Goal: Register for event/course

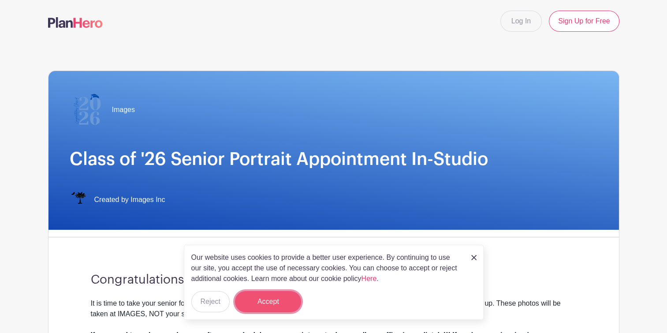
click at [264, 300] on button "Accept" at bounding box center [268, 301] width 66 height 21
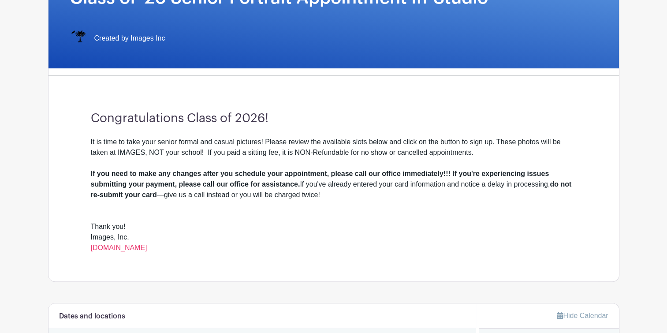
scroll to position [323, 0]
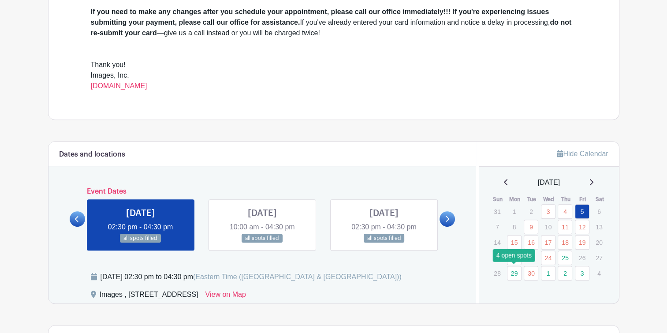
click at [513, 274] on link "29" at bounding box center [514, 273] width 15 height 15
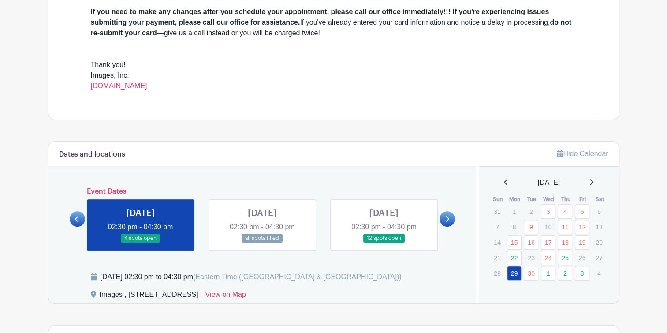
click at [141, 243] on link at bounding box center [141, 243] width 0 height 0
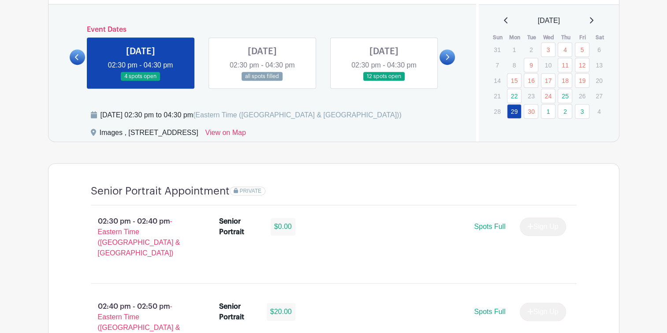
scroll to position [646, 0]
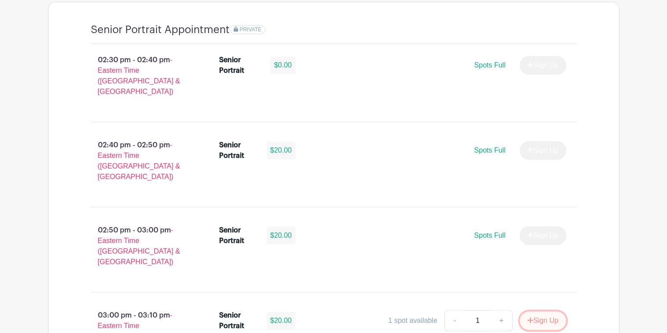
click at [534, 311] on button "Sign Up" at bounding box center [543, 320] width 46 height 19
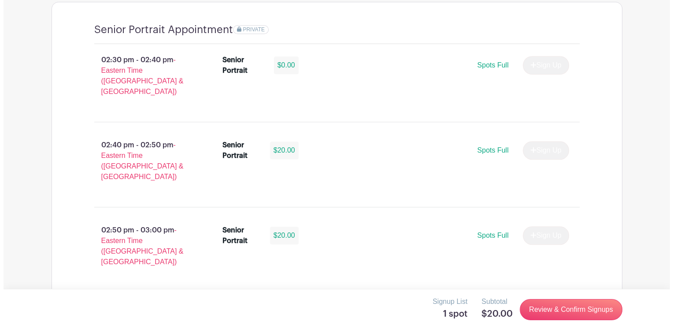
scroll to position [808, 0]
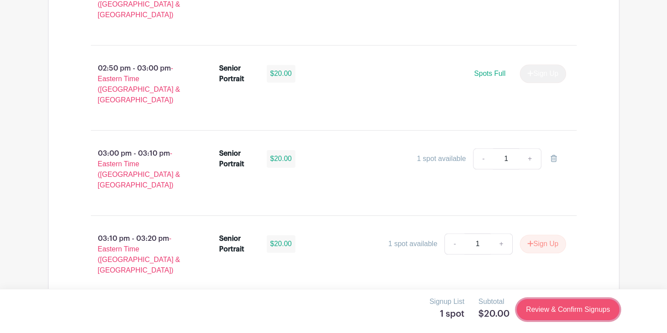
click at [574, 309] on link "Review & Confirm Signups" at bounding box center [567, 309] width 102 height 21
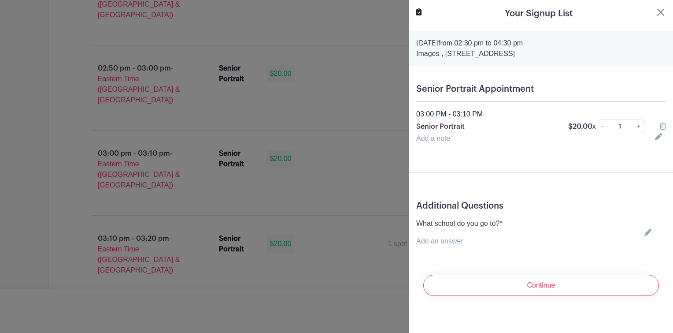
click at [444, 241] on link "Add an answer" at bounding box center [439, 240] width 47 height 7
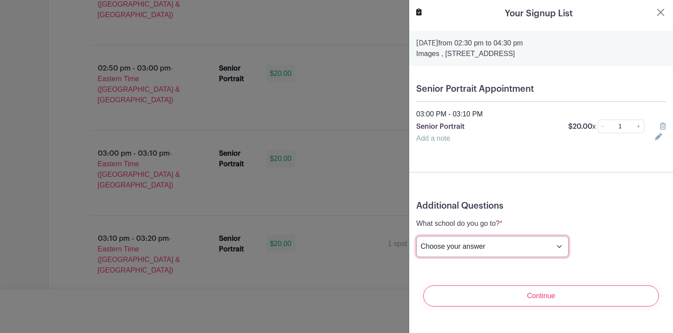
click at [464, 249] on select "Choose your answer Boiling Springs High Broome High Byrnes High Chesnee High Cl…" at bounding box center [492, 246] width 152 height 21
select select "3946"
click at [416, 236] on select "Choose your answer Boiling Springs High Broome High Byrnes High Chesnee High Cl…" at bounding box center [492, 246] width 152 height 21
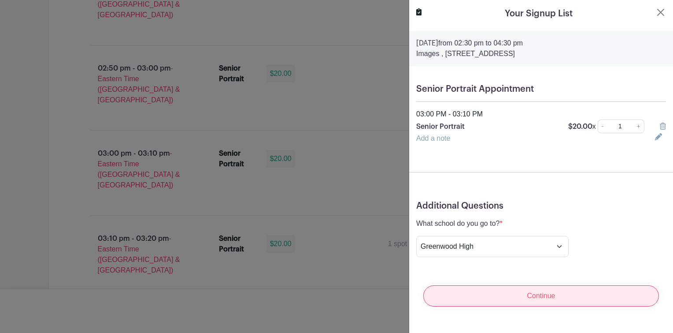
click at [512, 294] on input "Continue" at bounding box center [541, 295] width 236 height 21
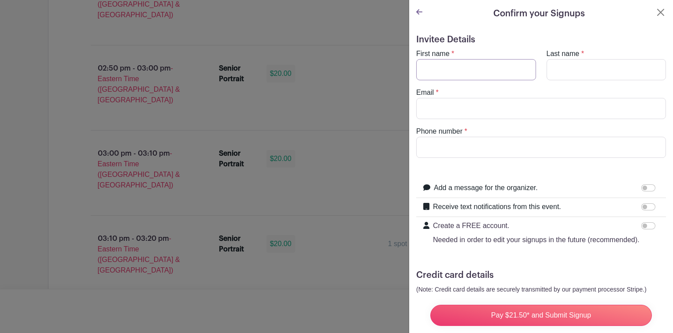
click at [464, 69] on input "First name" at bounding box center [476, 69] width 120 height 21
type input "Nikita"
type input "Parks"
type input "nikita_parks@yahoo.com"
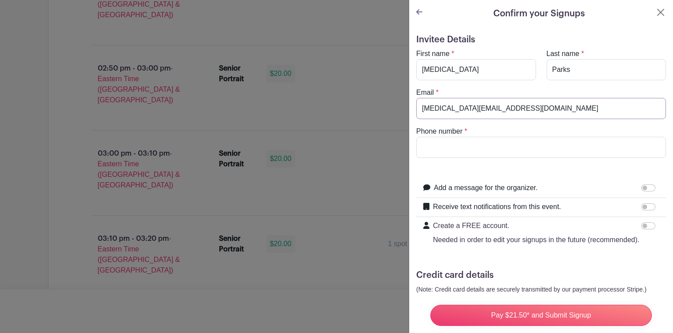
type input "8643239920"
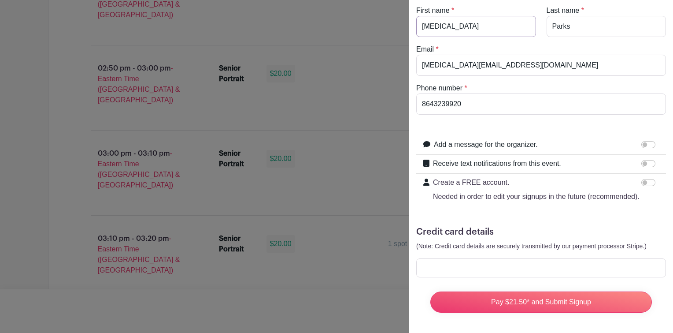
scroll to position [0, 0]
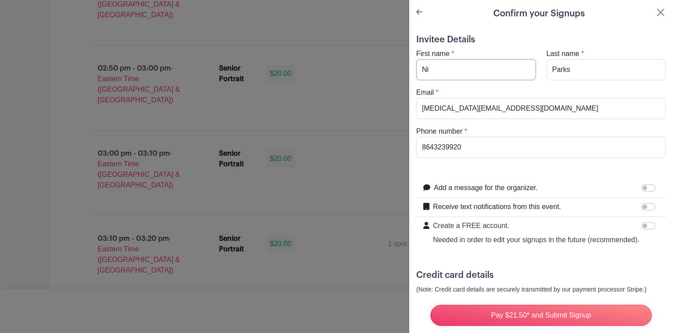
type input "N"
type input "J"
type input "J'lyn"
type input "Lockhart"
click at [509, 108] on input "nikita_parks@yahoo.com" at bounding box center [541, 108] width 250 height 21
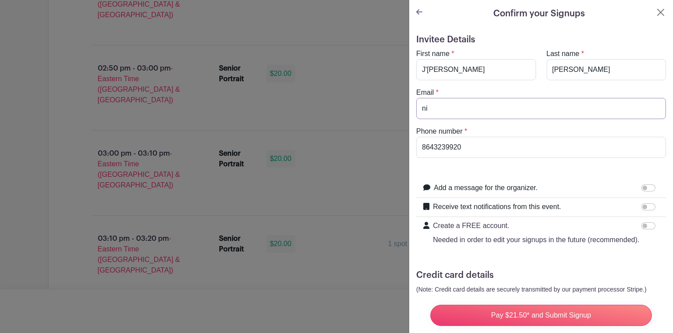
type input "n"
type input "JlynLockhart@gmail.com"
click at [642, 187] on input "Add a message for the organizer." at bounding box center [649, 187] width 14 height 7
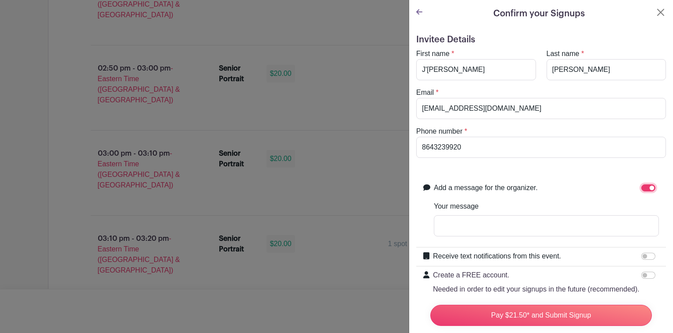
click at [645, 185] on input "Add a message for the organizer." at bounding box center [649, 187] width 14 height 7
checkbox input "false"
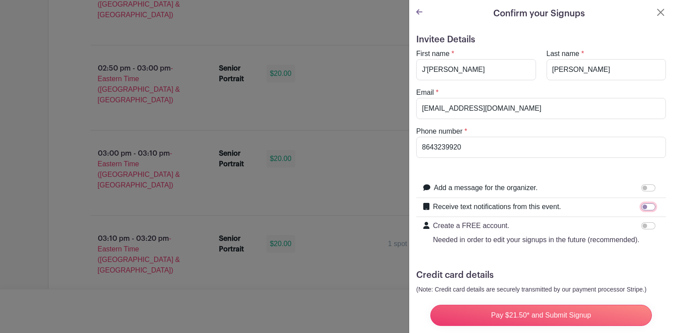
click at [642, 207] on input "Receive text notifications from this event." at bounding box center [649, 206] width 14 height 7
checkbox input "true"
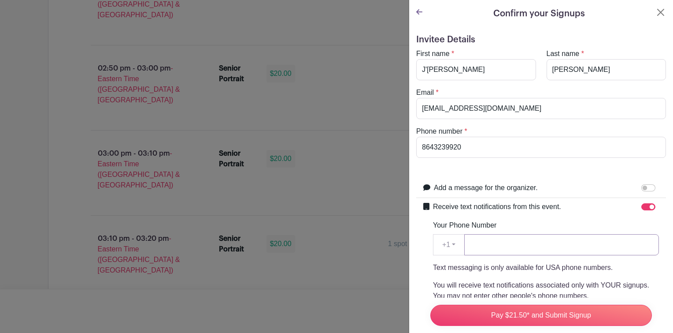
click at [523, 236] on input "Your Phone Number" at bounding box center [561, 244] width 195 height 21
type input "8643239920"
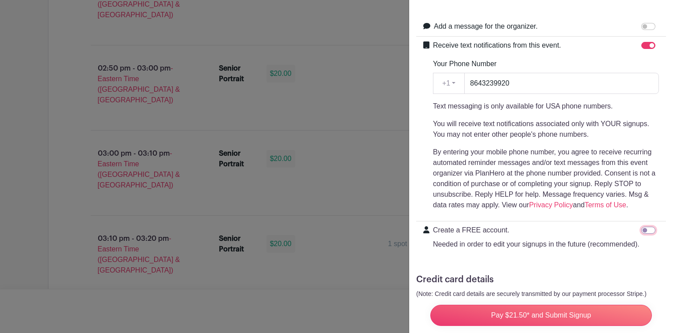
click at [642, 230] on input "Create a FREE account. Needed in order to edit your signups in the future (reco…" at bounding box center [649, 230] width 14 height 7
checkbox input "true"
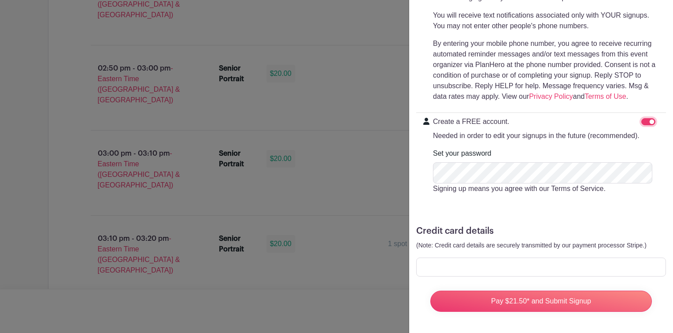
scroll to position [286, 0]
click at [455, 276] on form "Invitee Details First name * J'lyn Last name * Lockhart Email * JlynLockhart@gm…" at bounding box center [541, 42] width 250 height 554
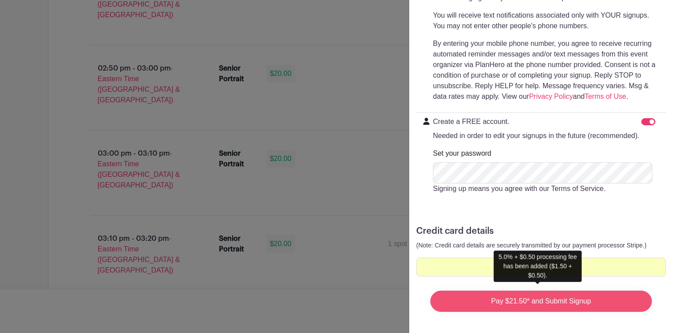
click at [584, 298] on input "Pay $21.50* and Submit Signup" at bounding box center [542, 300] width 222 height 21
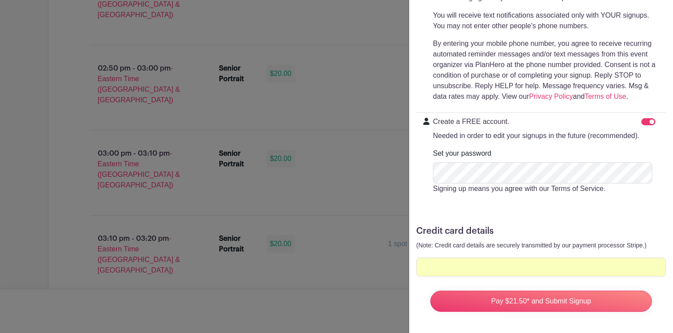
click at [657, 240] on p "(Note: Credit card details are securely transmitted by our payment processor St…" at bounding box center [541, 245] width 250 height 11
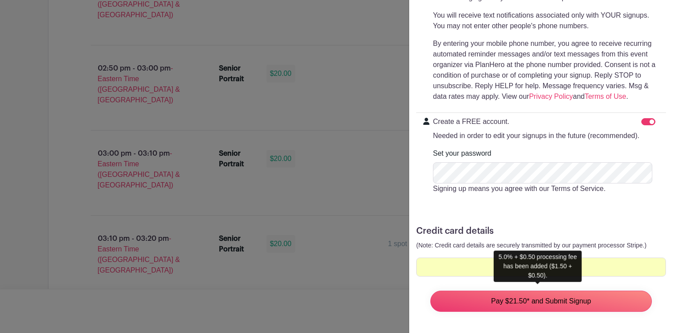
click at [508, 297] on input "Pay $21.50* and Submit Signup" at bounding box center [542, 300] width 222 height 21
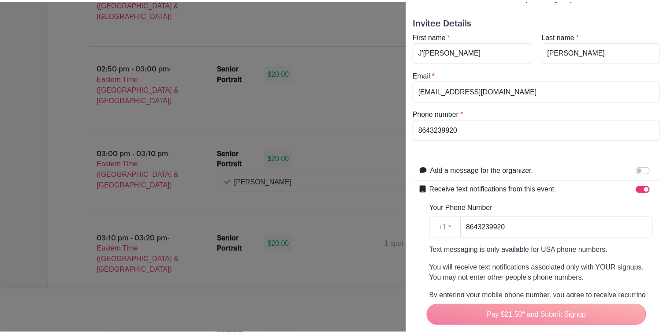
scroll to position [0, 0]
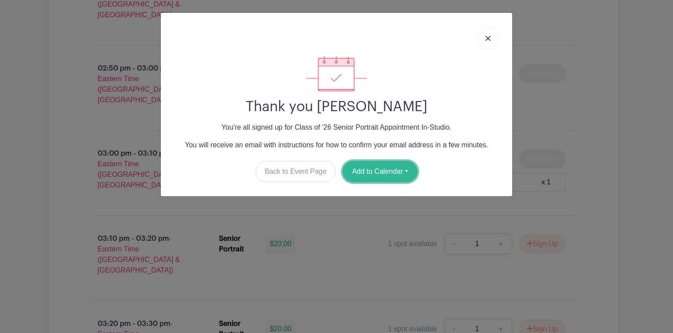
click at [375, 172] on button "Add to Calendar" at bounding box center [380, 171] width 75 height 21
click at [407, 170] on button "Add to Calendar" at bounding box center [380, 171] width 75 height 21
click at [381, 172] on button "Add to Calendar" at bounding box center [380, 171] width 75 height 21
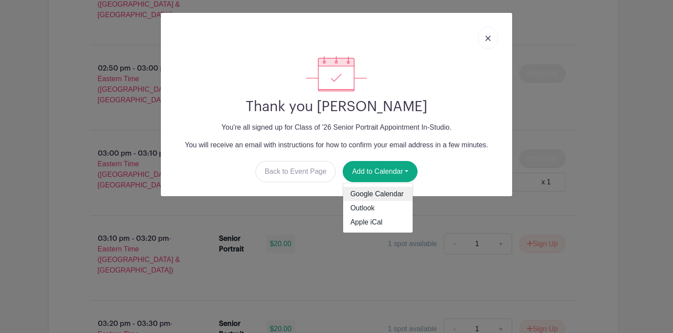
click at [377, 194] on link "Google Calendar" at bounding box center [378, 194] width 70 height 14
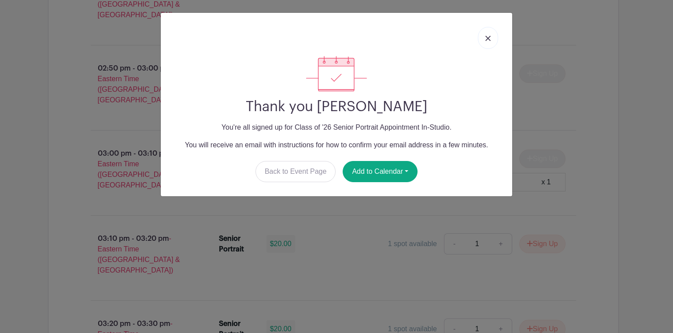
click at [483, 38] on link at bounding box center [488, 38] width 20 height 22
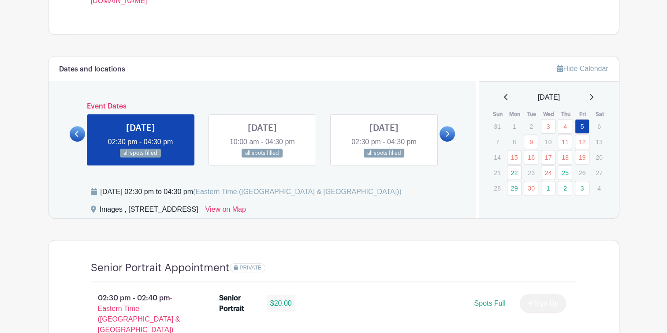
scroll to position [523, 0]
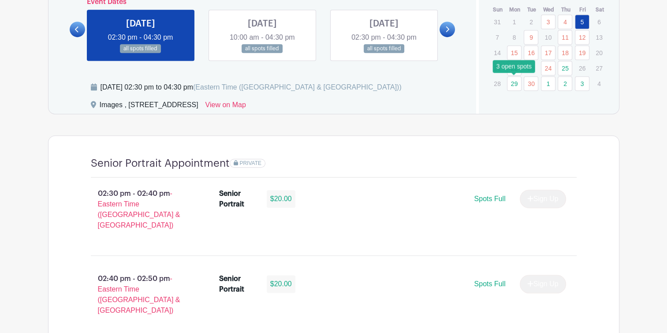
click at [510, 80] on link "29" at bounding box center [514, 83] width 15 height 15
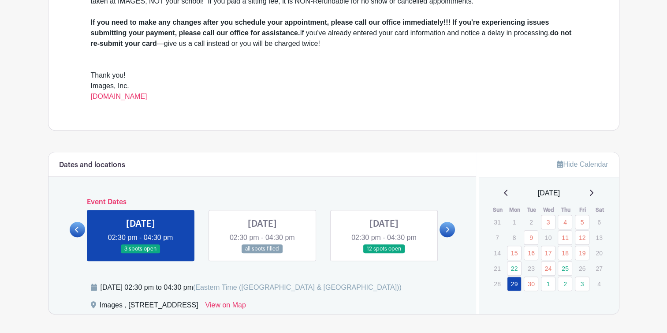
scroll to position [485, 0]
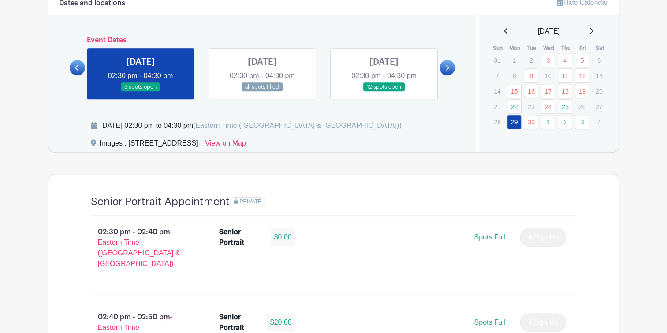
click at [593, 33] on icon at bounding box center [592, 31] width 4 height 6
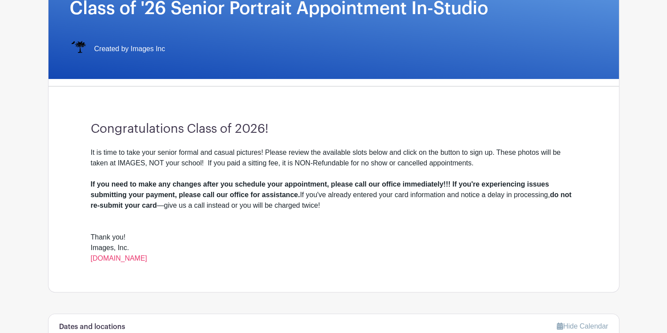
scroll to position [0, 0]
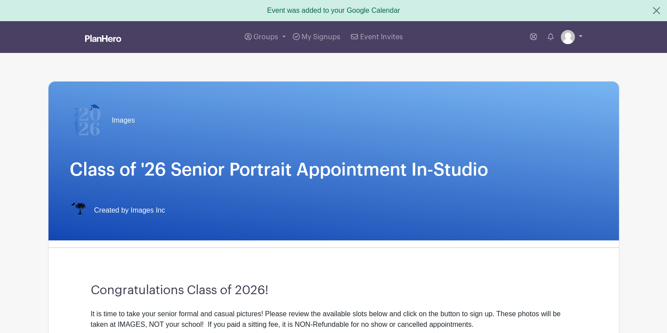
click at [573, 40] on img at bounding box center [568, 37] width 14 height 14
click at [548, 59] on link "My account" at bounding box center [547, 58] width 70 height 14
